Goal: Task Accomplishment & Management: Manage account settings

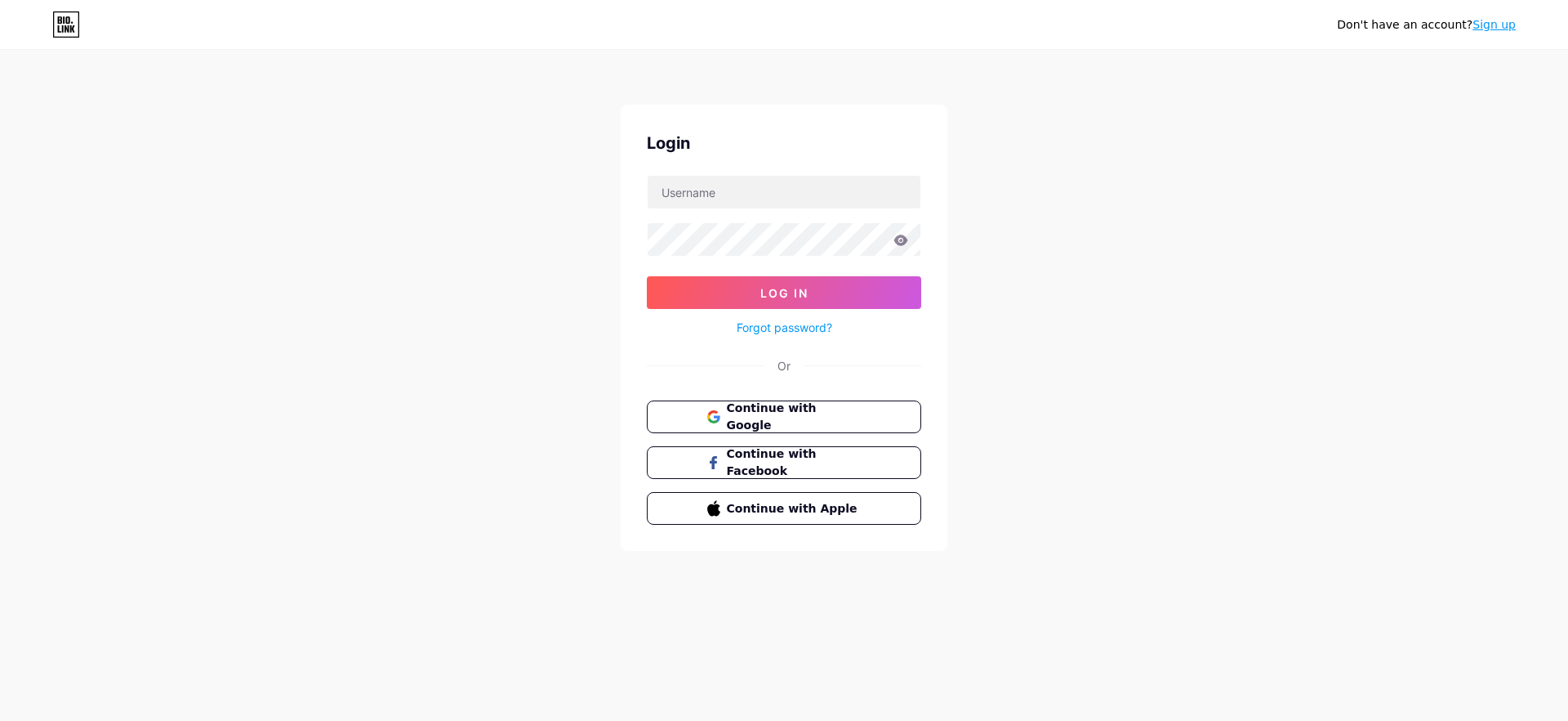
click at [751, 174] on div "Login Log In Forgot password? Or Continue with Google Continue with Facebook Co…" at bounding box center [784, 328] width 327 height 446
drag, startPoint x: 1347, startPoint y: 337, endPoint x: 938, endPoint y: 322, distance: 409.3
click at [1347, 337] on div "Don't have an account? Sign up Login Log In Forgot password? Or Continue with G…" at bounding box center [784, 302] width 1568 height 603
click at [721, 190] on input "text" at bounding box center [784, 192] width 273 height 33
type input "theshortmedia"
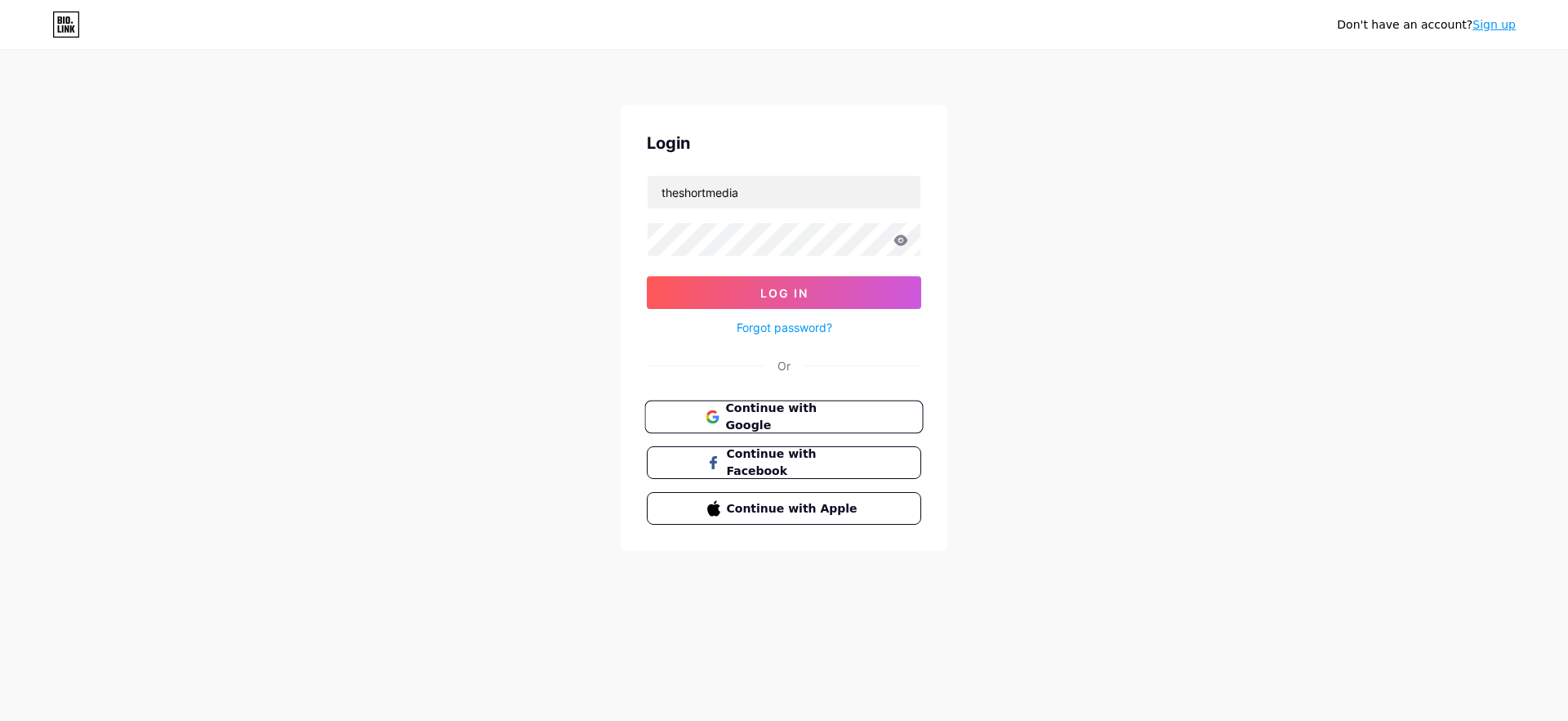
click at [757, 419] on span "Continue with Google" at bounding box center [793, 417] width 136 height 35
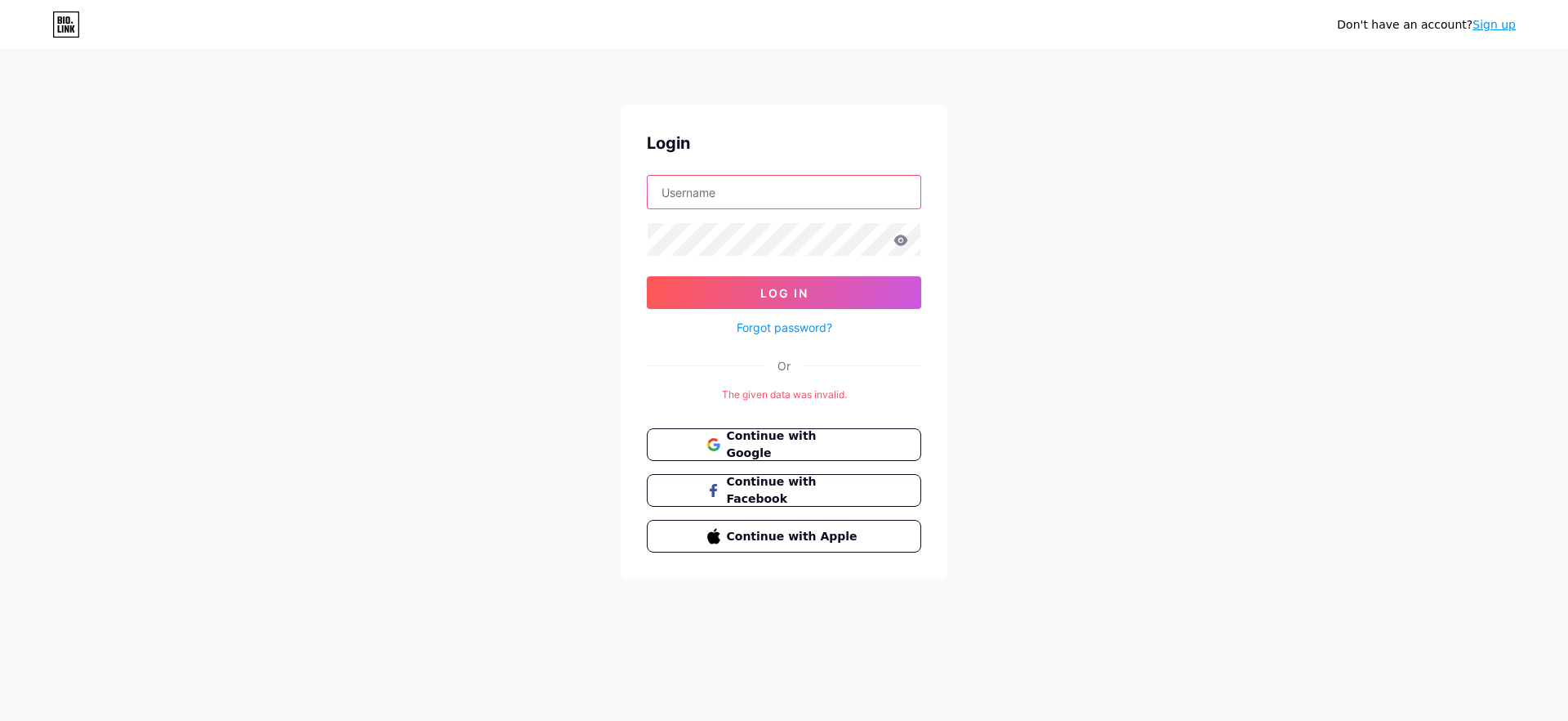
click at [712, 205] on input "text" at bounding box center [784, 192] width 273 height 33
type input "theshortmedia"
click at [788, 286] on button "Log In" at bounding box center [784, 293] width 275 height 33
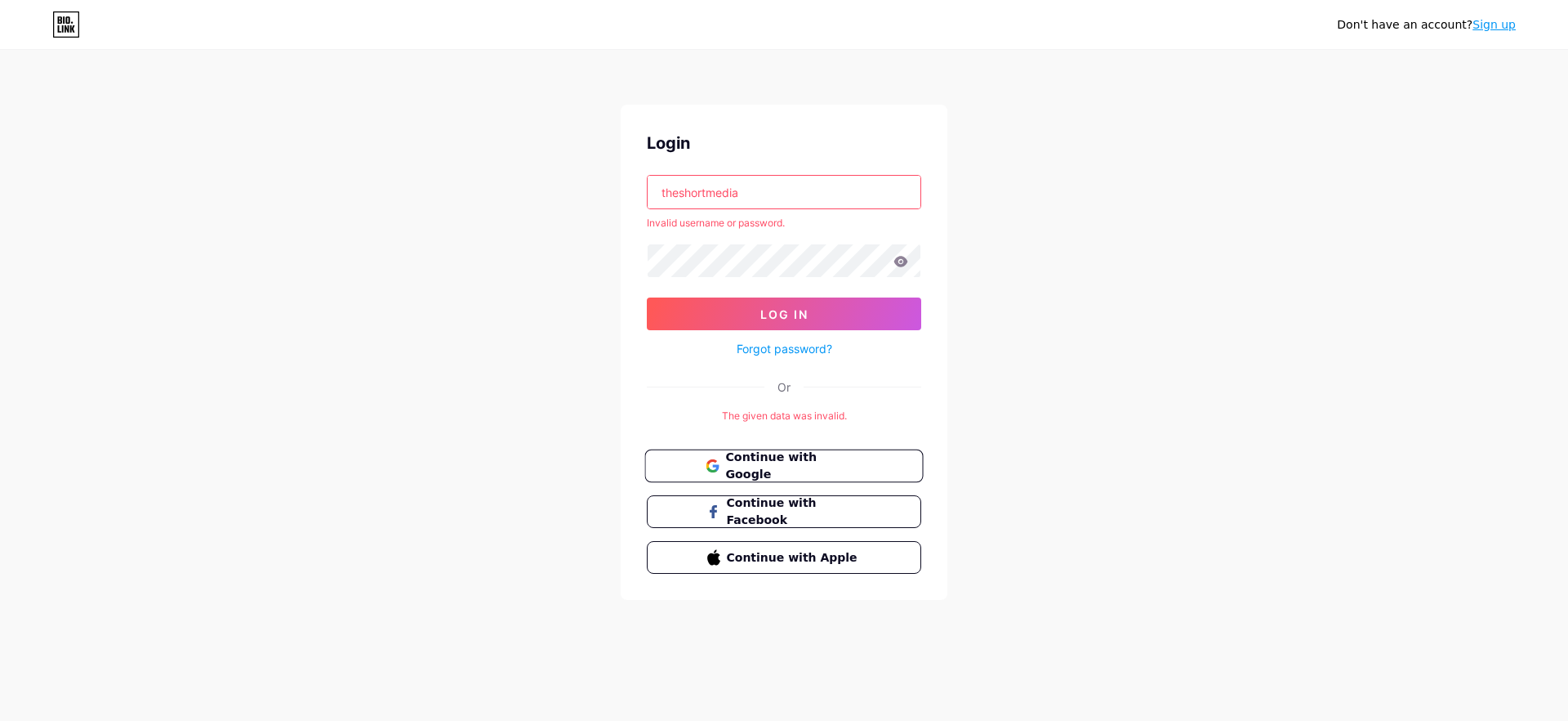
click at [750, 468] on span "Continue with Google" at bounding box center [793, 466] width 136 height 35
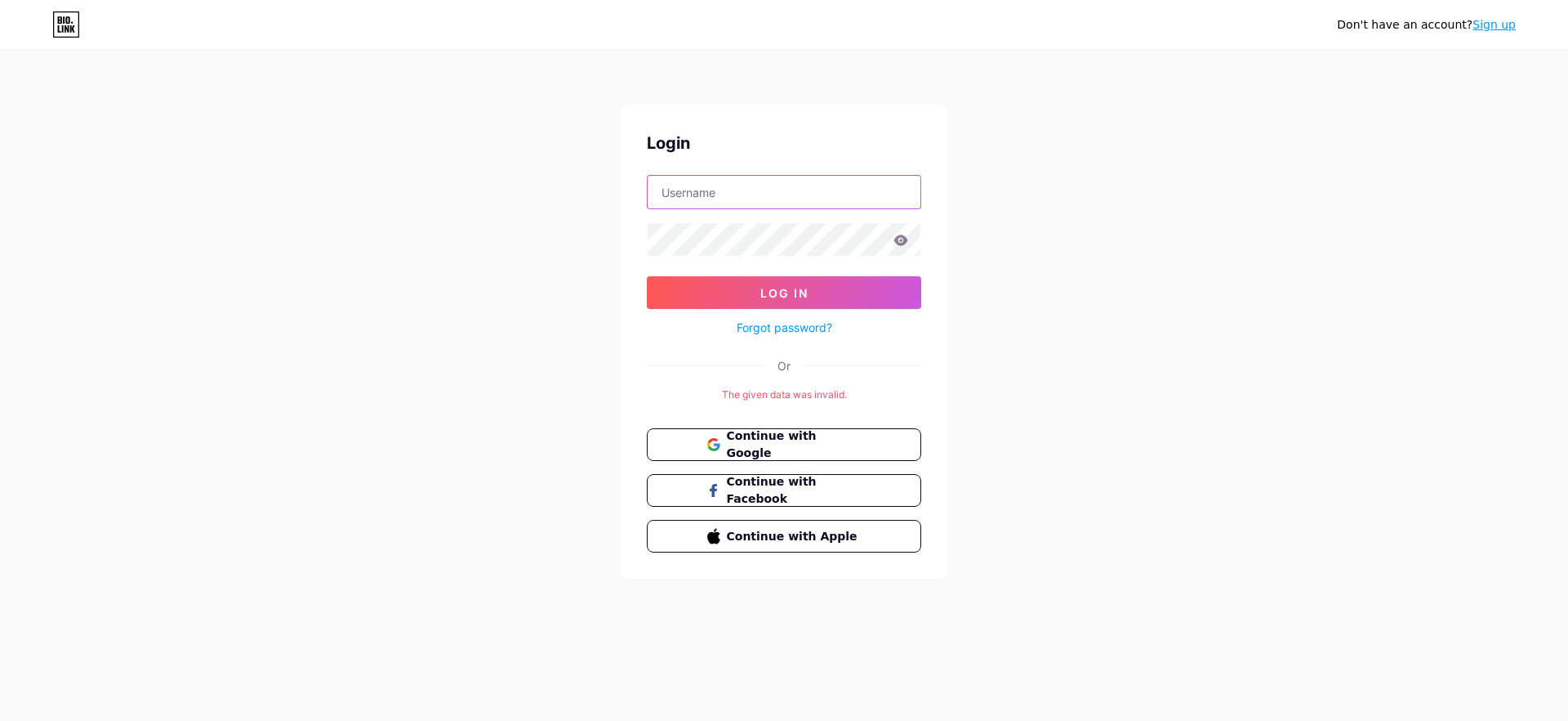
click at [724, 199] on input "text" at bounding box center [784, 192] width 273 height 33
click at [1241, 269] on div "Don't have an account? Sign up Login Log In Forgot password? Or The given data …" at bounding box center [784, 316] width 1568 height 631
click at [728, 190] on input "text" at bounding box center [784, 192] width 273 height 33
click at [1148, 293] on div "Don't have an account? Sign up Login Log In Forgot password? Or The given data …" at bounding box center [784, 316] width 1568 height 631
click at [63, 26] on icon at bounding box center [63, 29] width 2 height 7
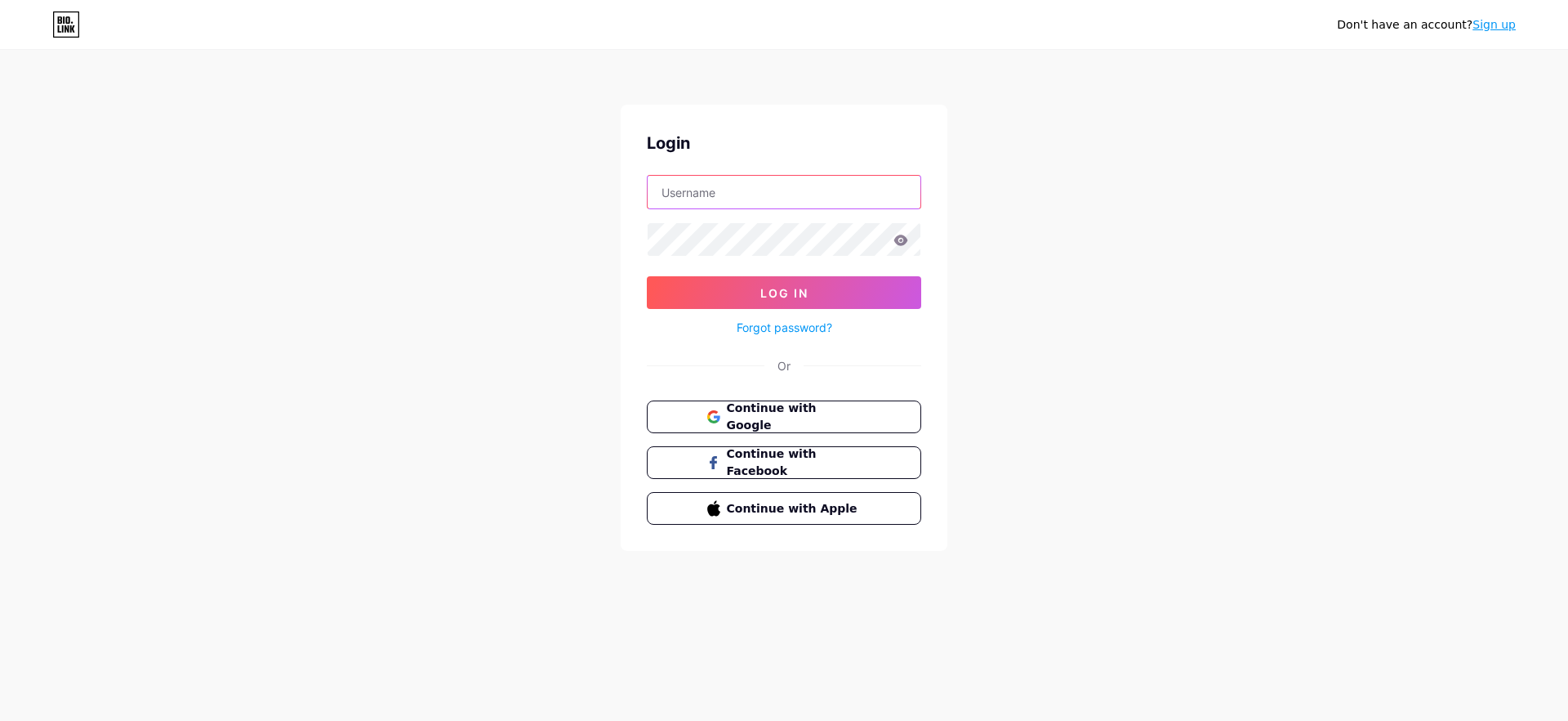
click at [696, 185] on input "text" at bounding box center [784, 192] width 273 height 33
type input "theshortmedia"
click at [744, 298] on button "Log In" at bounding box center [784, 293] width 275 height 33
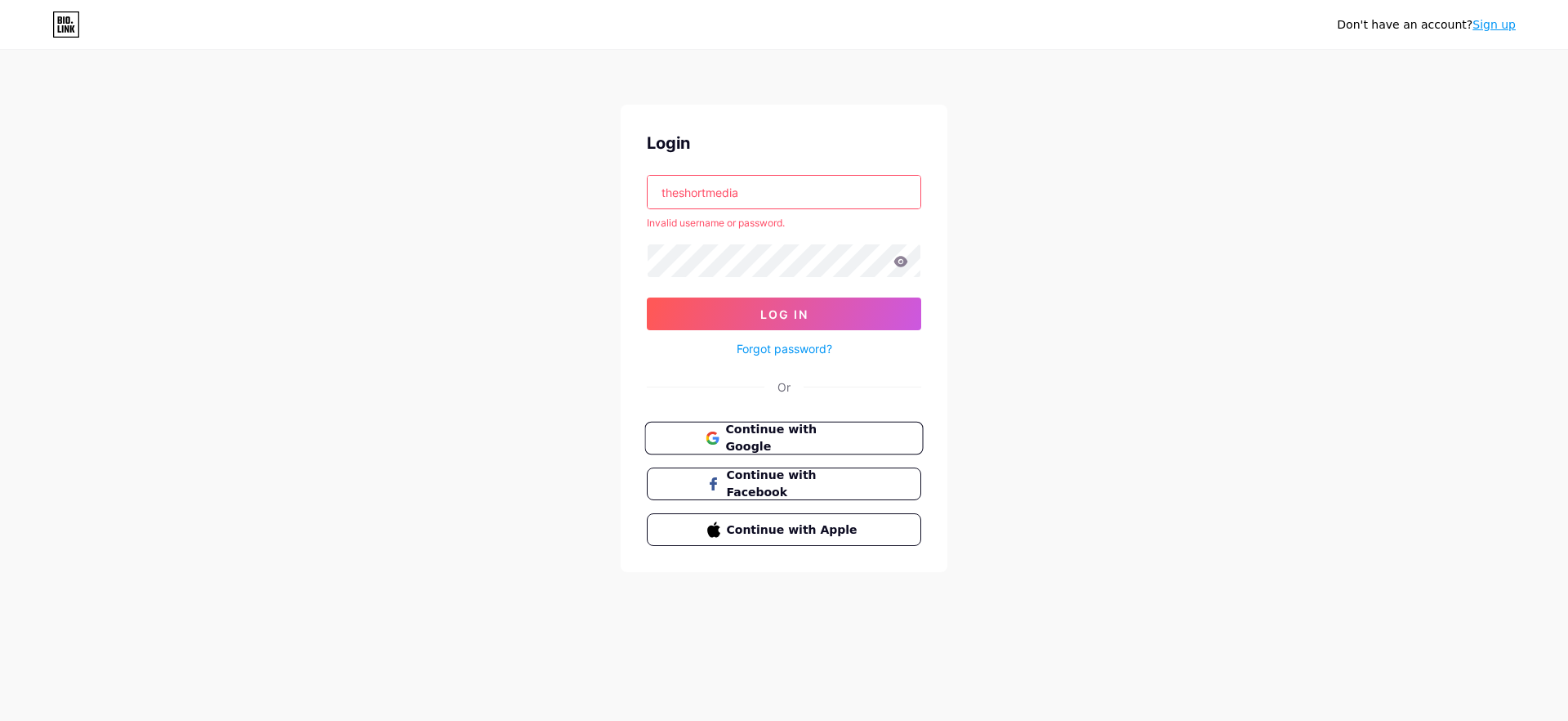
click at [761, 439] on span "Continue with Google" at bounding box center [793, 438] width 136 height 35
